Goal: Transaction & Acquisition: Purchase product/service

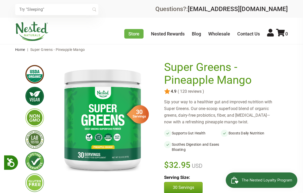
scroll to position [2, 0]
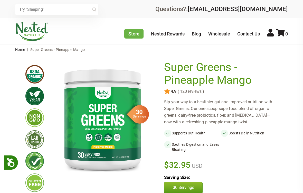
click at [12, 11] on div "× Recommended Products Previous 150 4.9 ( 150 reviews ) LUNA Gentle Sleep Suppl…" at bounding box center [151, 9] width 303 height 18
